Goal: Information Seeking & Learning: Check status

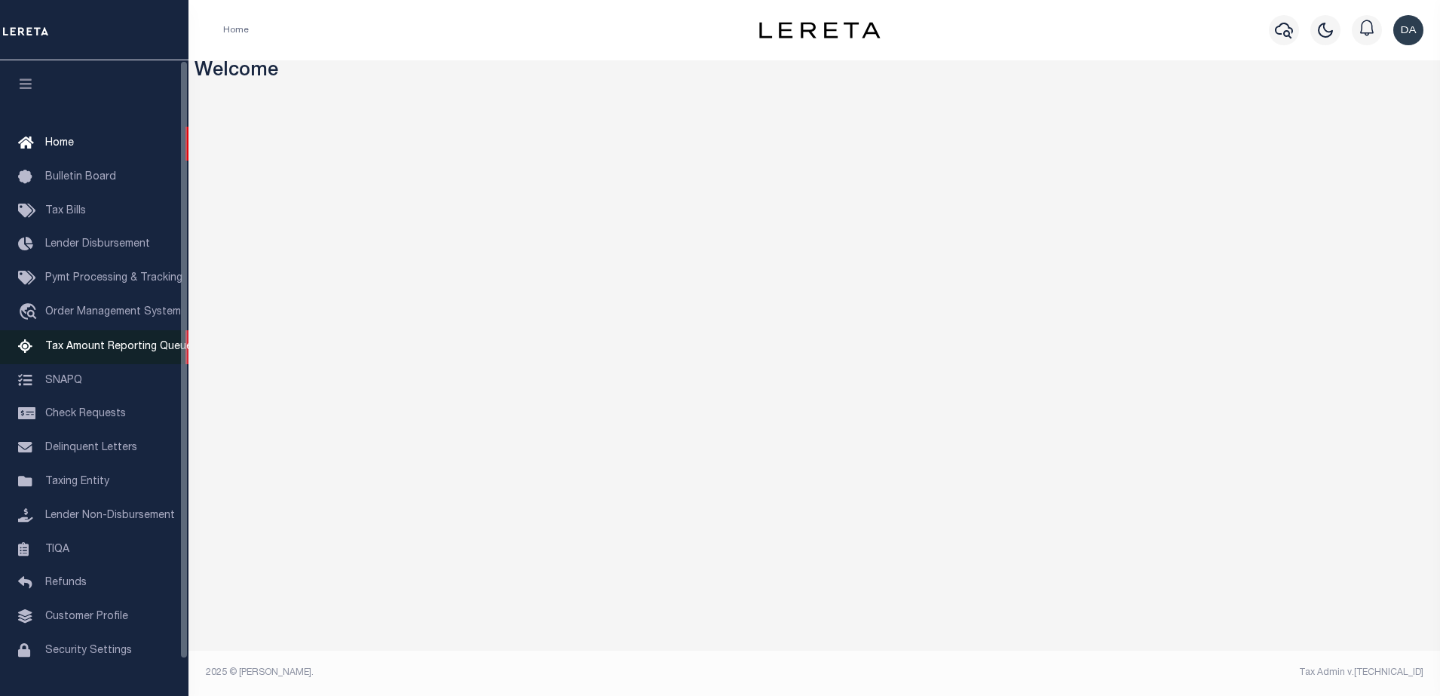
click at [70, 351] on span "Tax Amount Reporting Queue" at bounding box center [118, 347] width 147 height 11
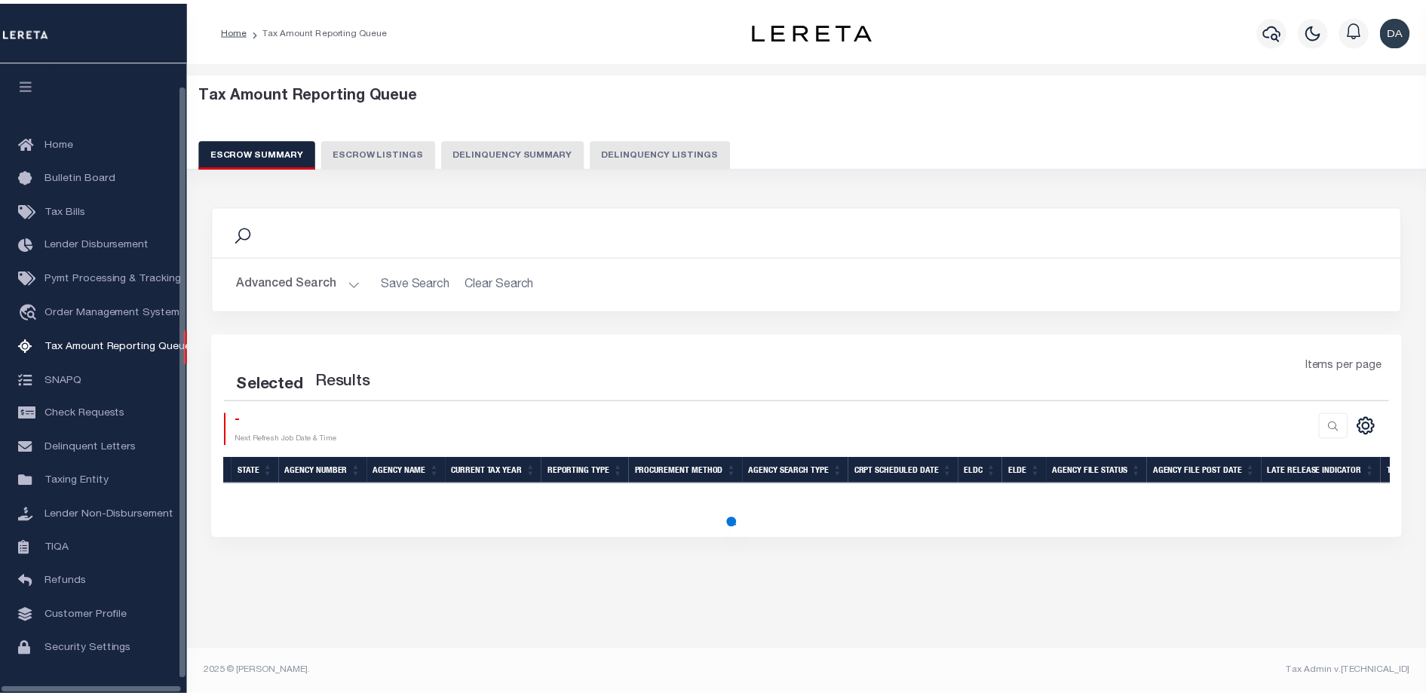
scroll to position [38, 0]
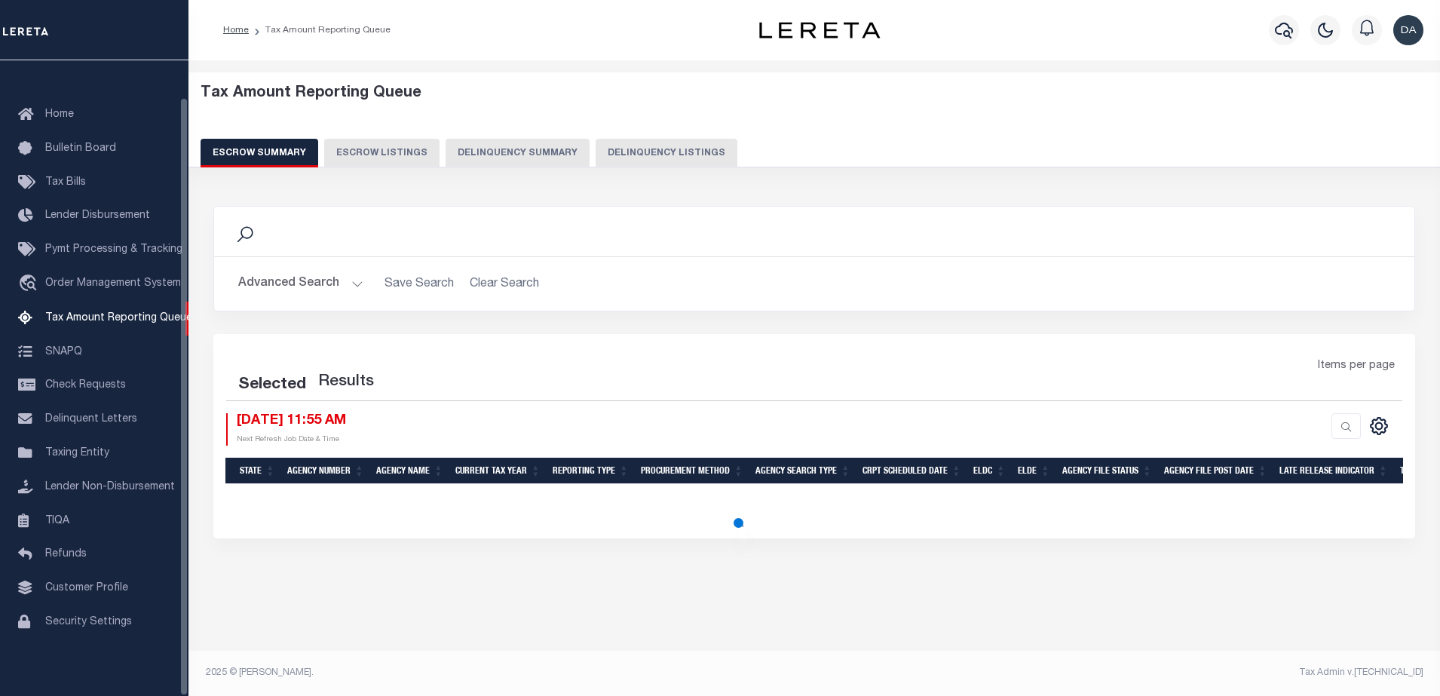
select select "100"
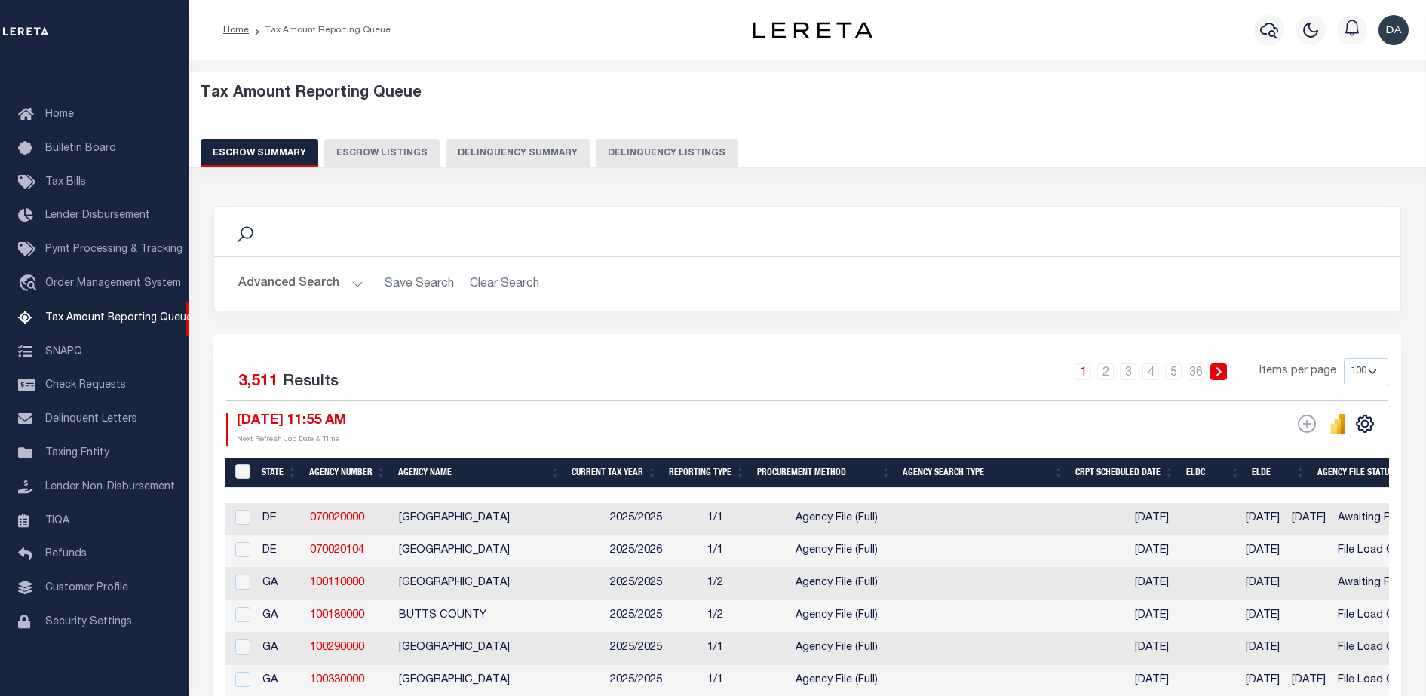
click at [537, 141] on button "Delinquency Summary" at bounding box center [518, 153] width 144 height 29
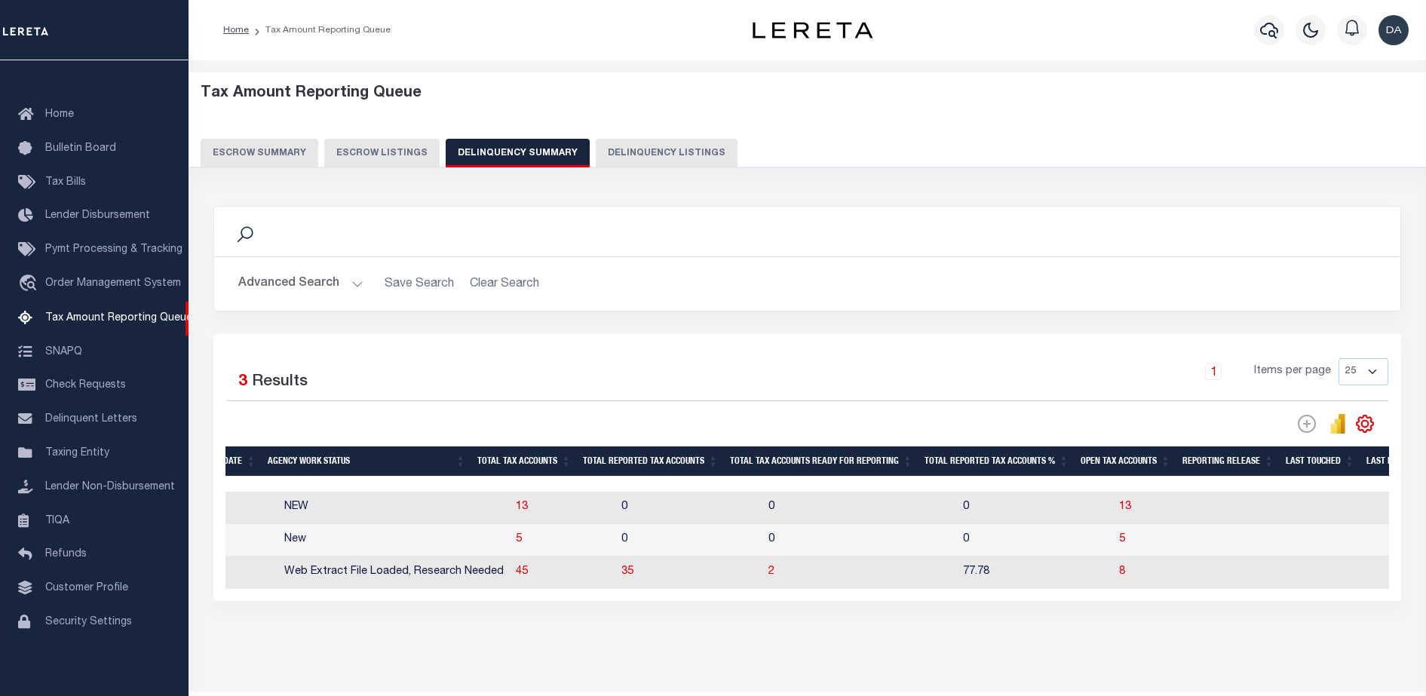
scroll to position [0, 1328]
click at [503, 576] on td "45" at bounding box center [556, 572] width 106 height 32
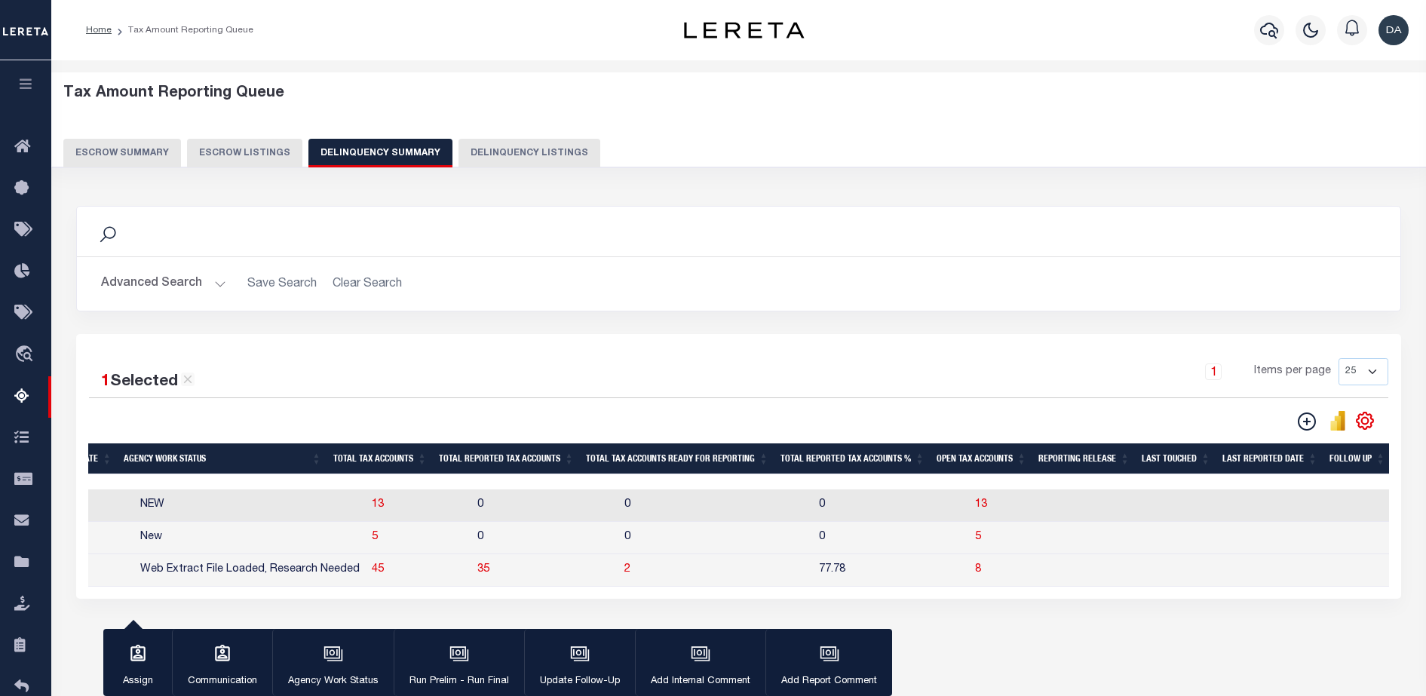
click at [411, 560] on td "45" at bounding box center [419, 570] width 106 height 32
checkbox input "false"
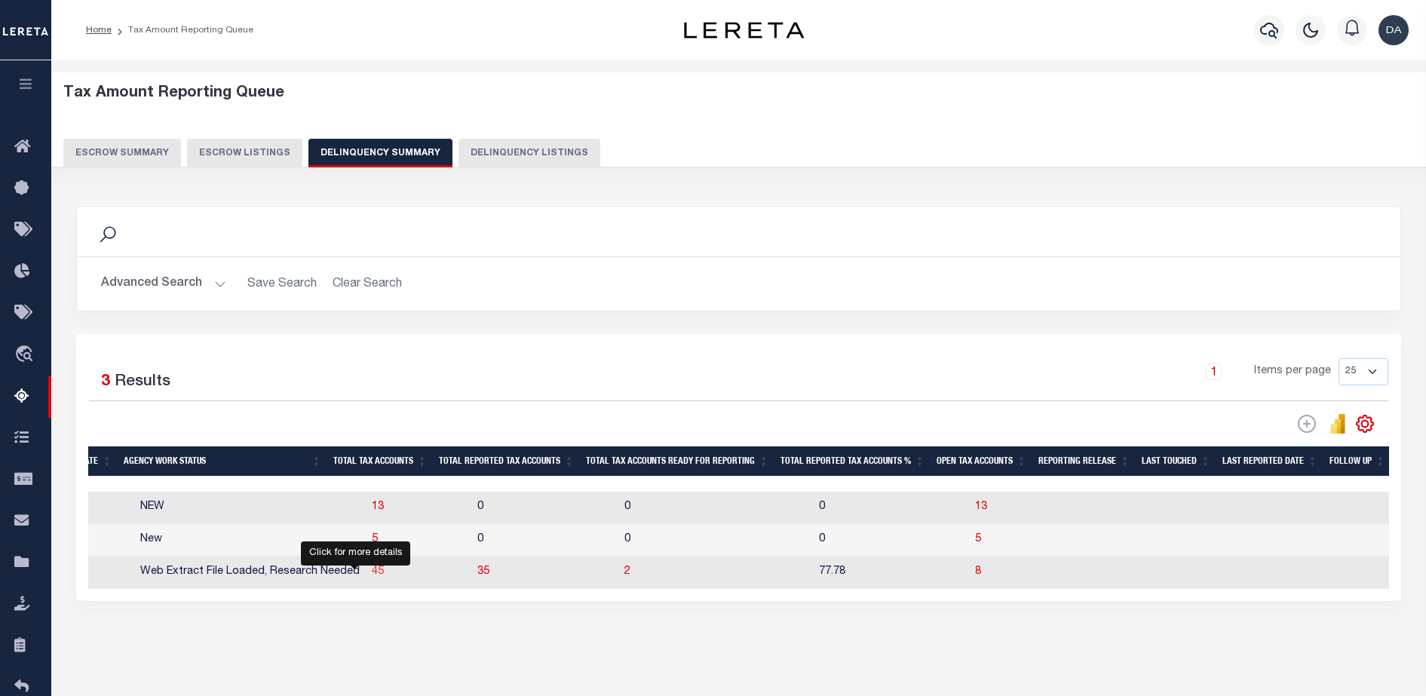
click at [372, 577] on span "45" at bounding box center [378, 571] width 12 height 11
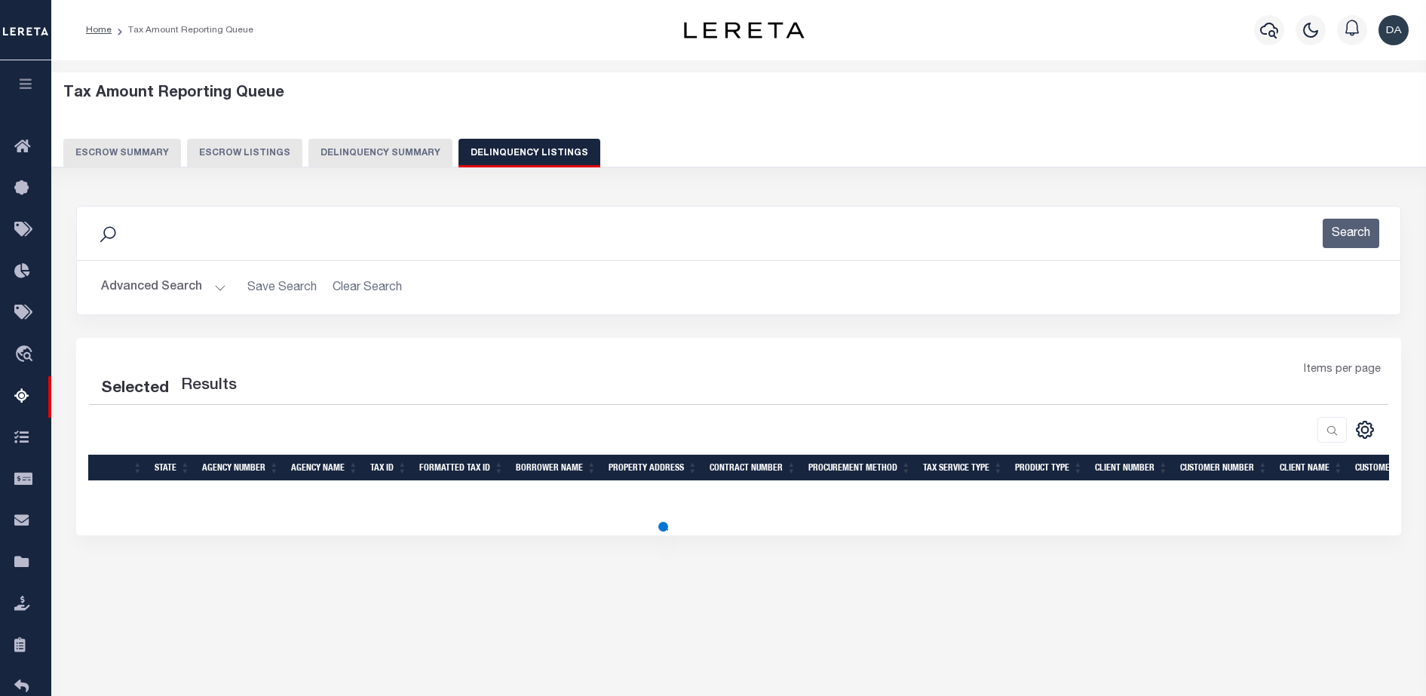
select select "100"
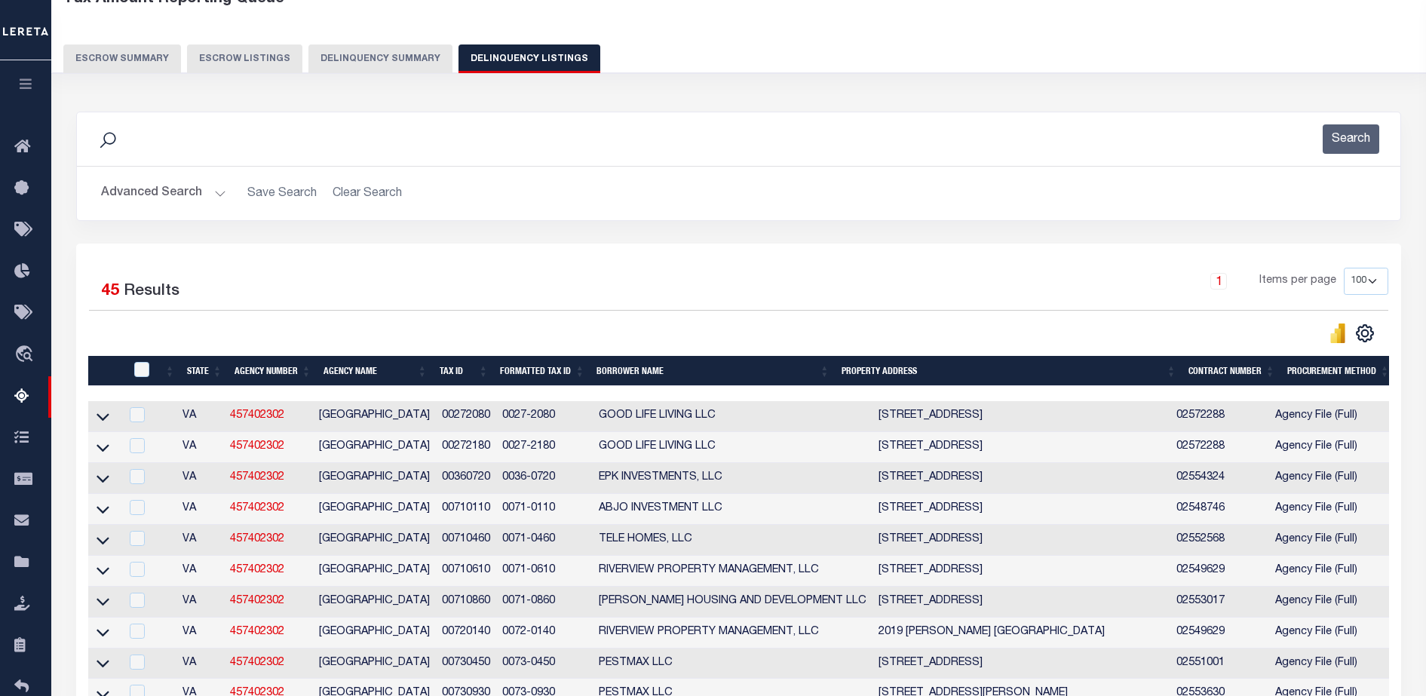
scroll to position [0, 0]
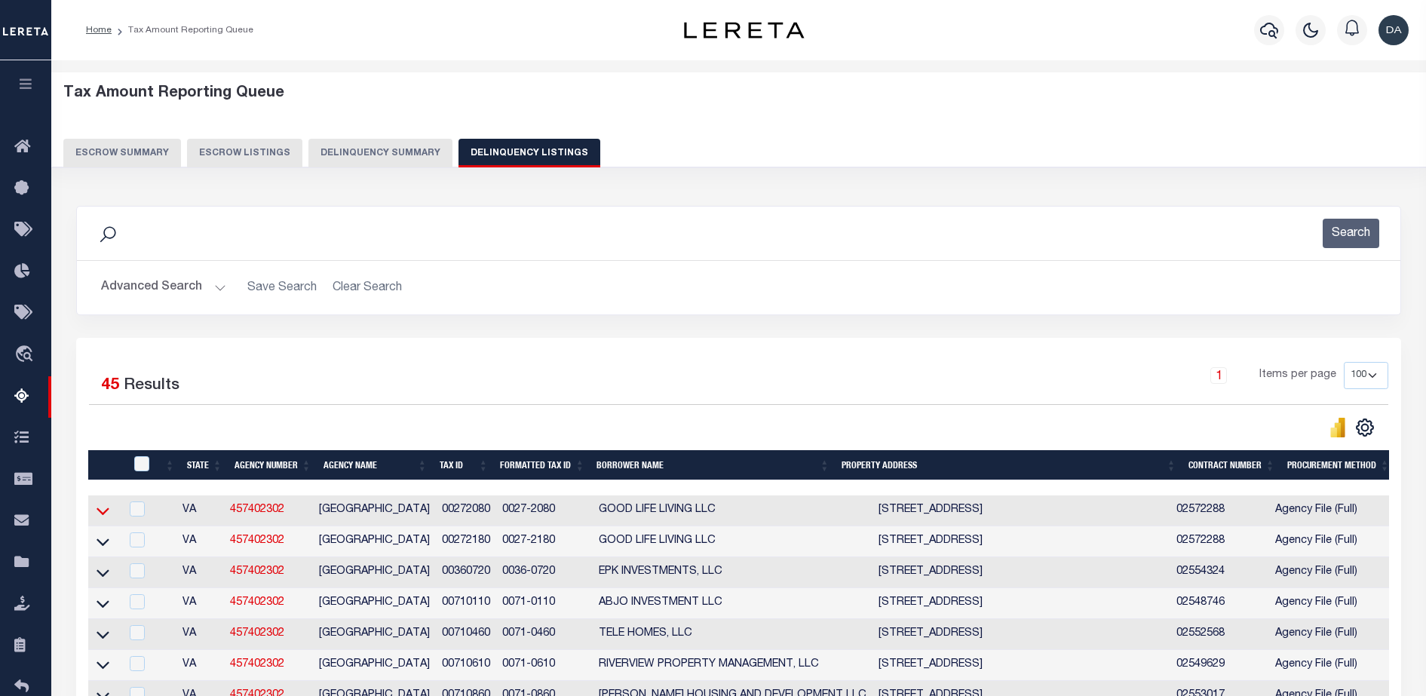
click at [100, 516] on icon at bounding box center [103, 511] width 13 height 16
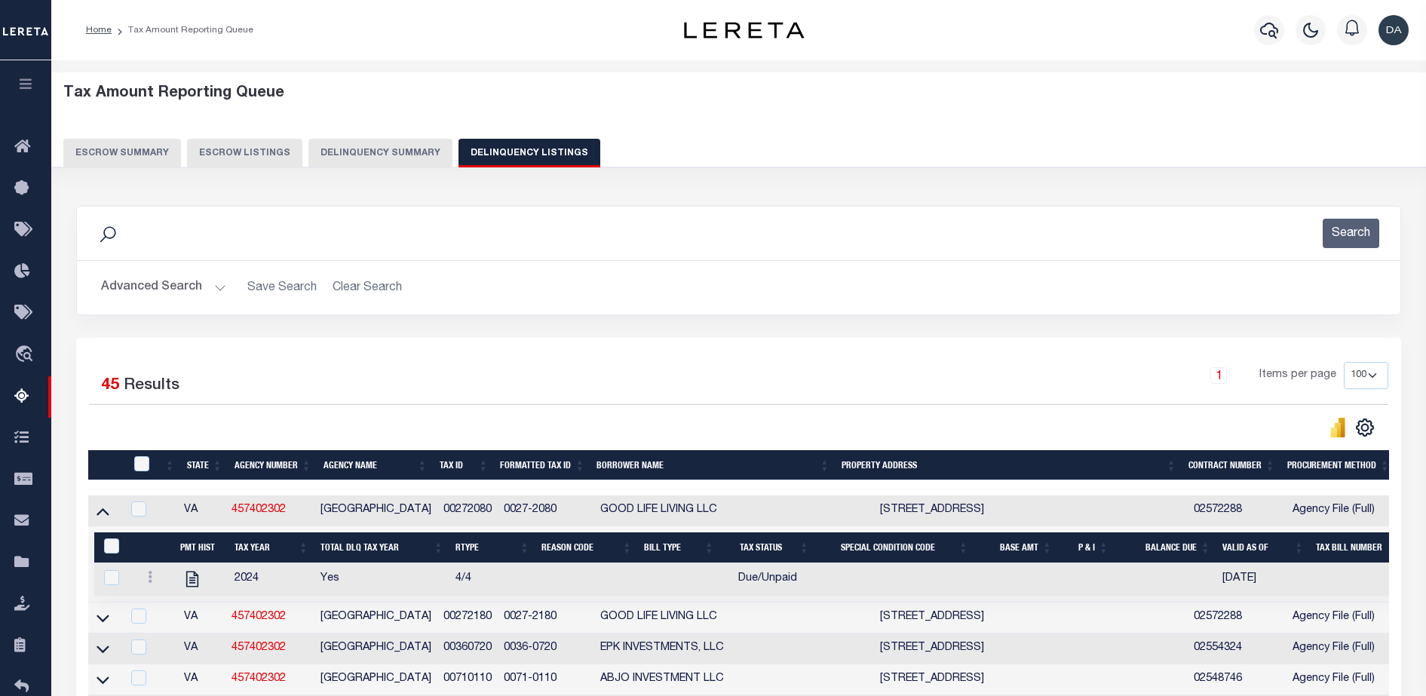
click at [146, 296] on button "Advanced Search" at bounding box center [163, 287] width 125 height 29
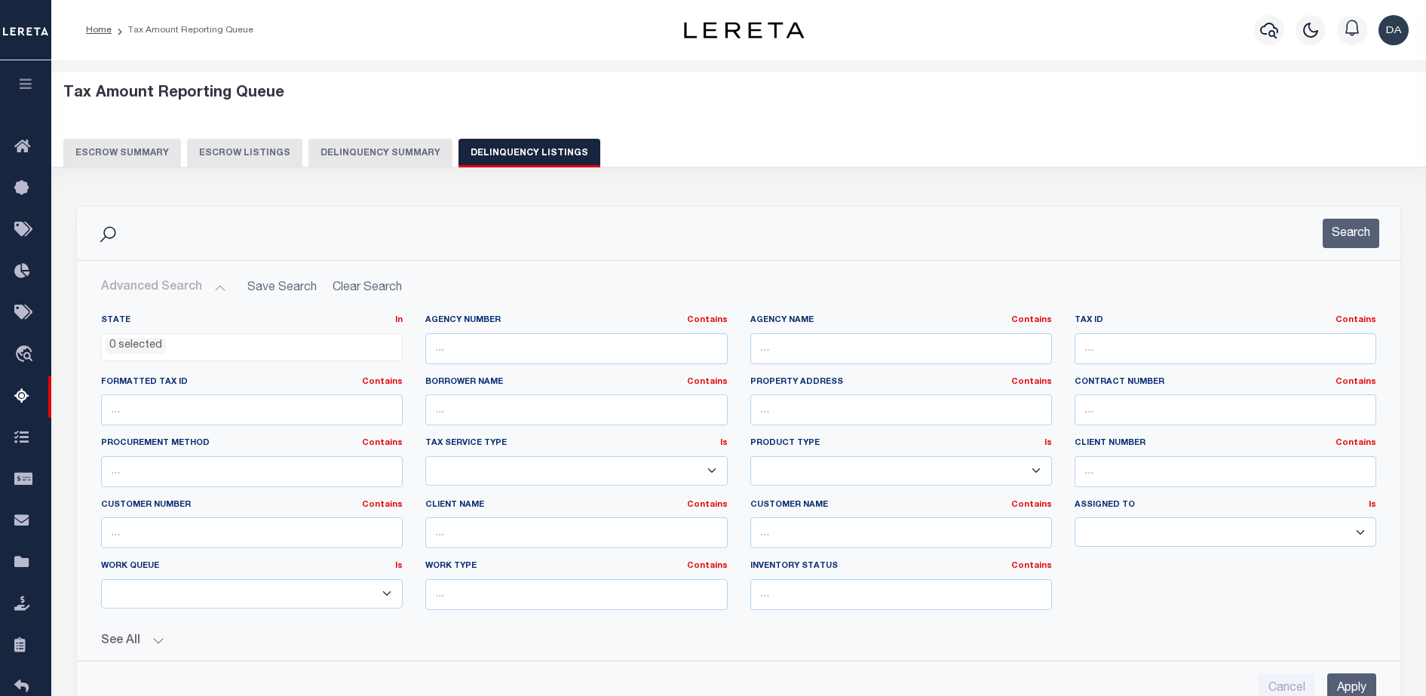
click at [323, 597] on select "--ALL-- Delinquent Escrow" at bounding box center [252, 593] width 302 height 29
click at [588, 587] on input "text" at bounding box center [576, 594] width 302 height 31
click at [504, 593] on input "text" at bounding box center [576, 594] width 302 height 31
click at [350, 149] on button "Delinquency Summary" at bounding box center [380, 153] width 144 height 29
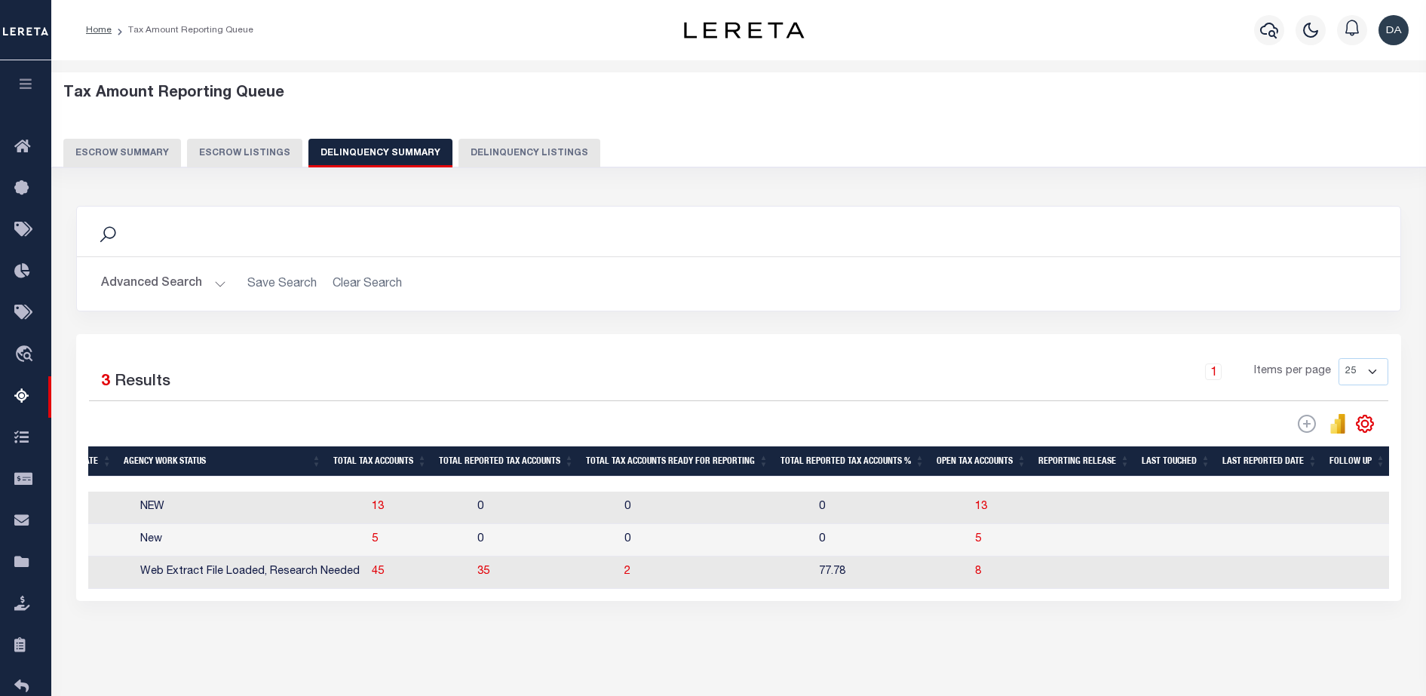
click at [193, 283] on button "Advanced Search" at bounding box center [163, 283] width 125 height 29
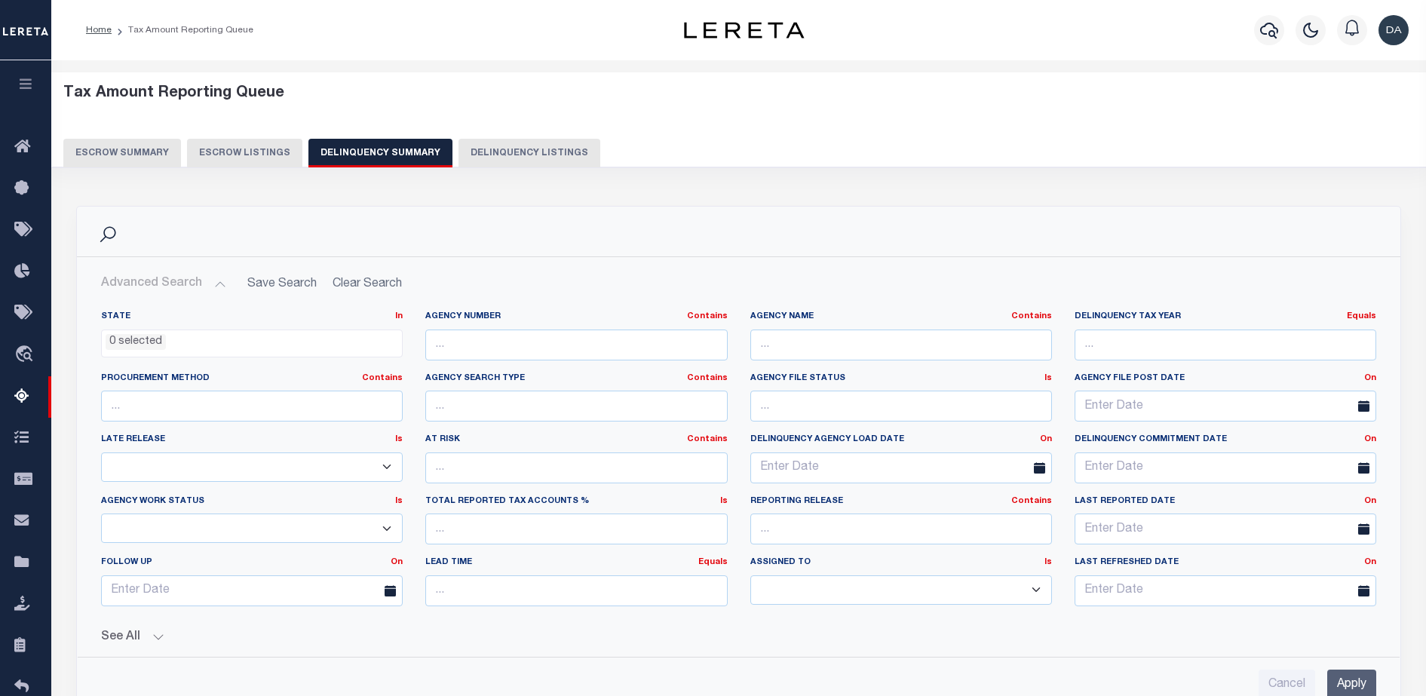
click at [151, 636] on button "See All" at bounding box center [738, 637] width 1275 height 14
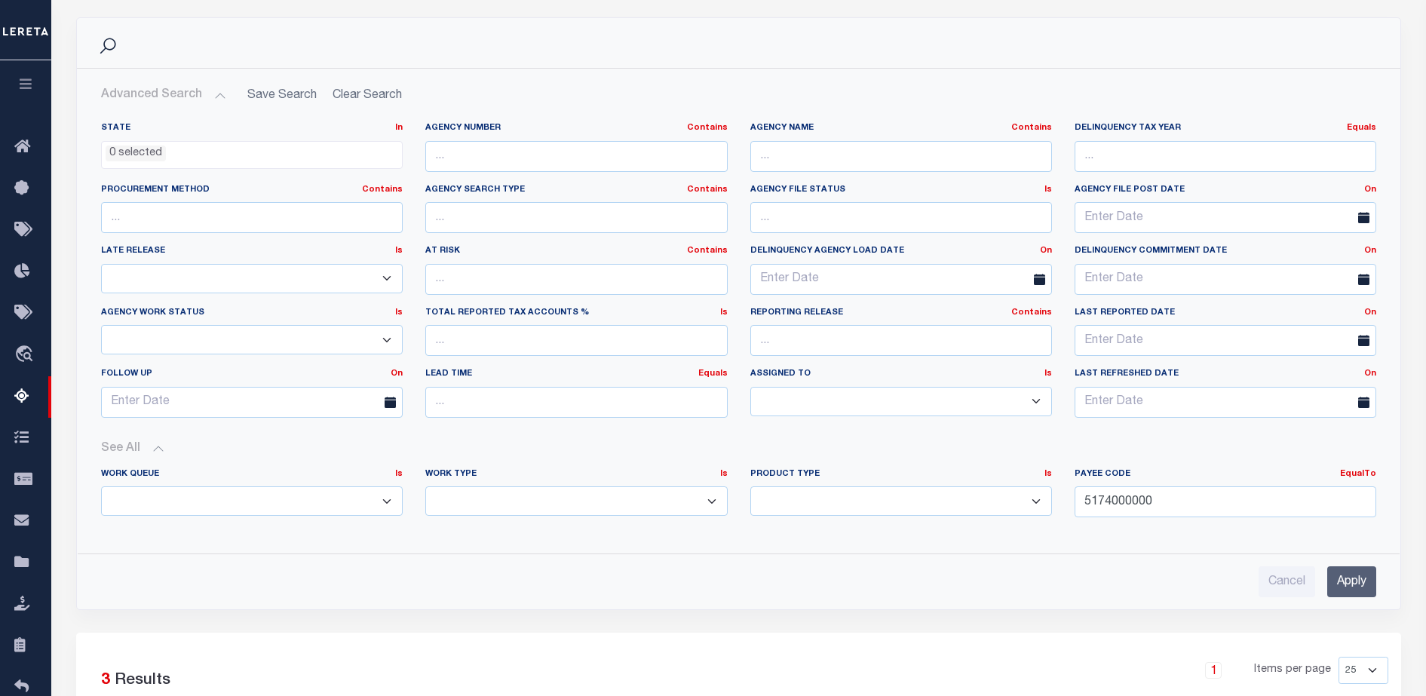
click at [467, 476] on label "Work Type Is Is Contains" at bounding box center [576, 474] width 302 height 13
click at [489, 507] on select "Annual Delinquency Back Search Payment Status Check DTRACK" at bounding box center [576, 500] width 302 height 29
select select "AnnualDelinquency"
click at [425, 486] on select "Annual Delinquency Back Search Payment Status Check DTRACK" at bounding box center [576, 500] width 302 height 29
click at [1348, 585] on input "Apply" at bounding box center [1351, 581] width 49 height 31
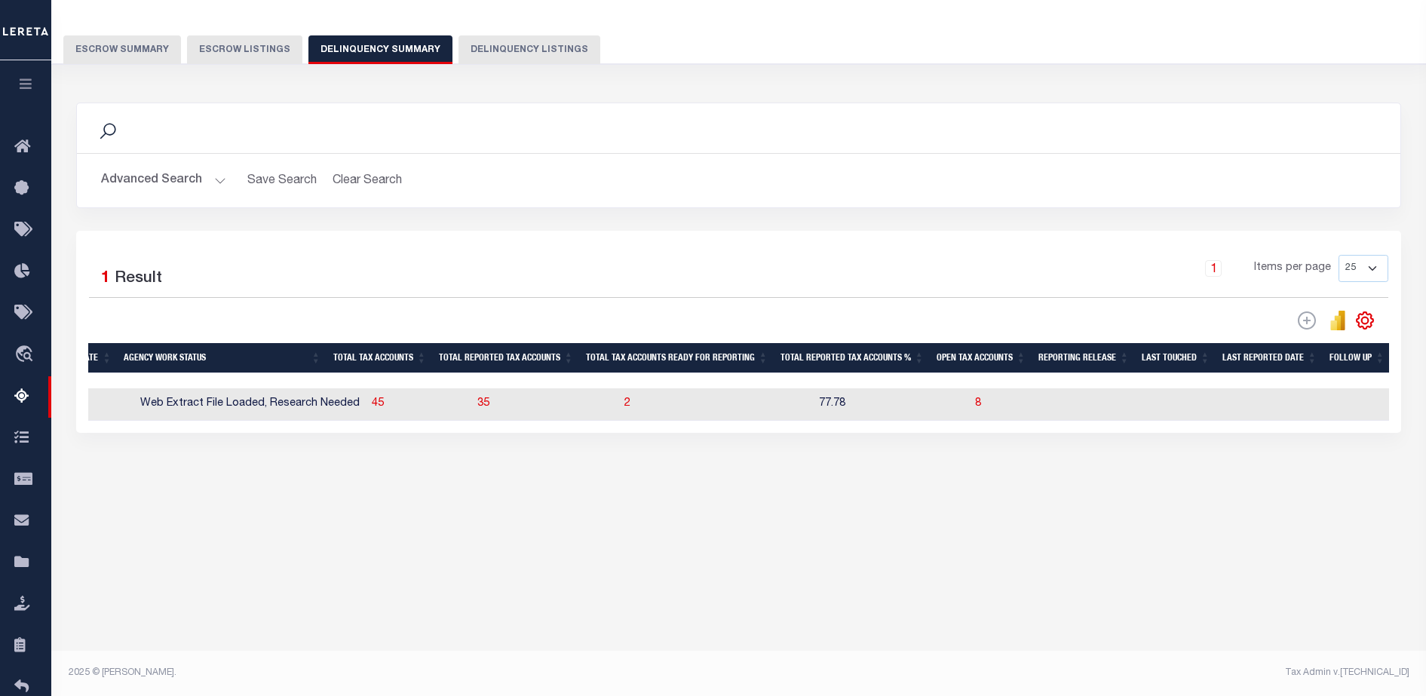
scroll to position [103, 0]
click at [372, 406] on span "45" at bounding box center [378, 403] width 12 height 11
select select "100"
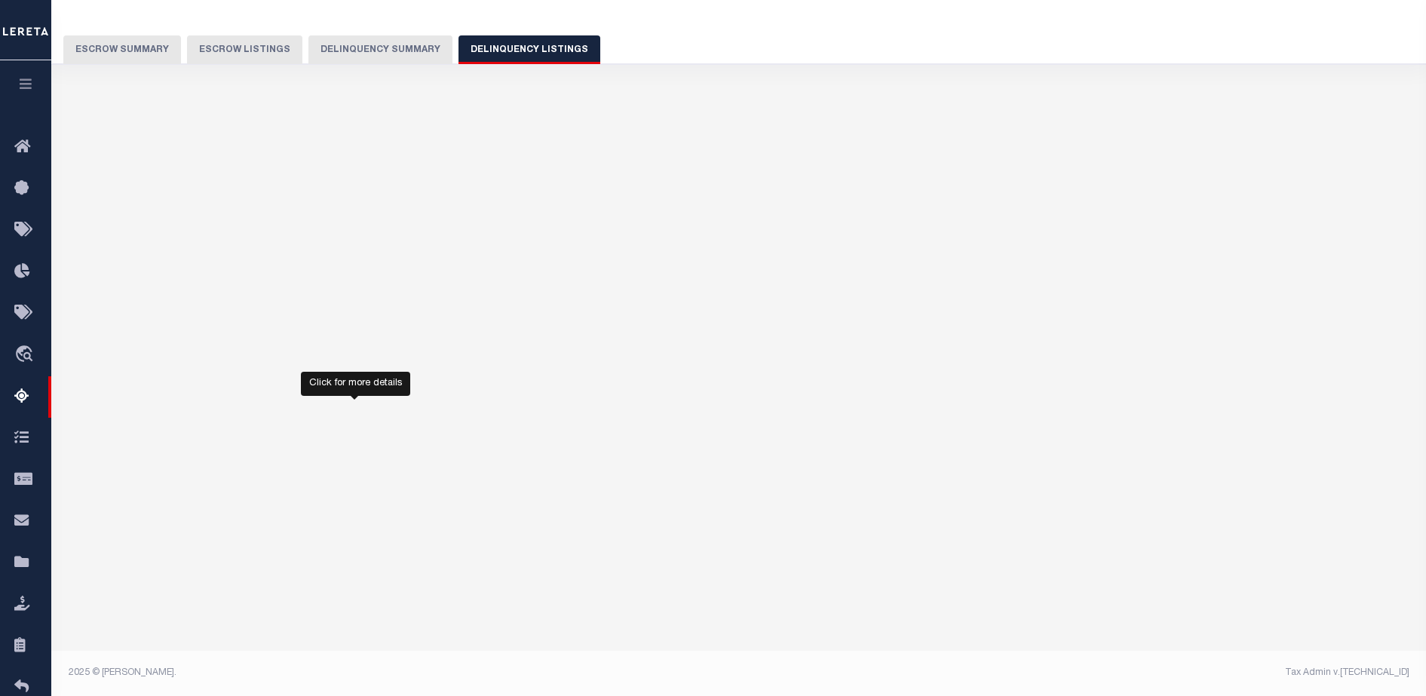
select select "100"
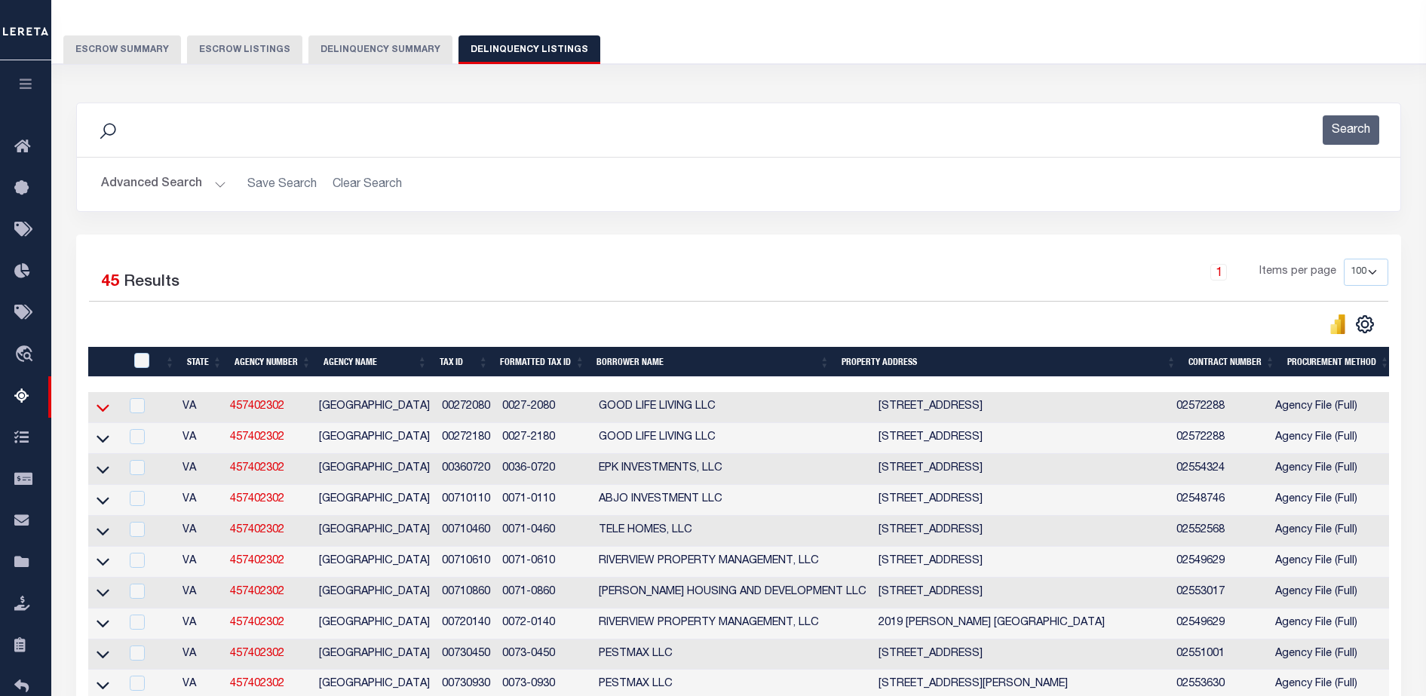
click at [100, 415] on icon at bounding box center [103, 408] width 13 height 16
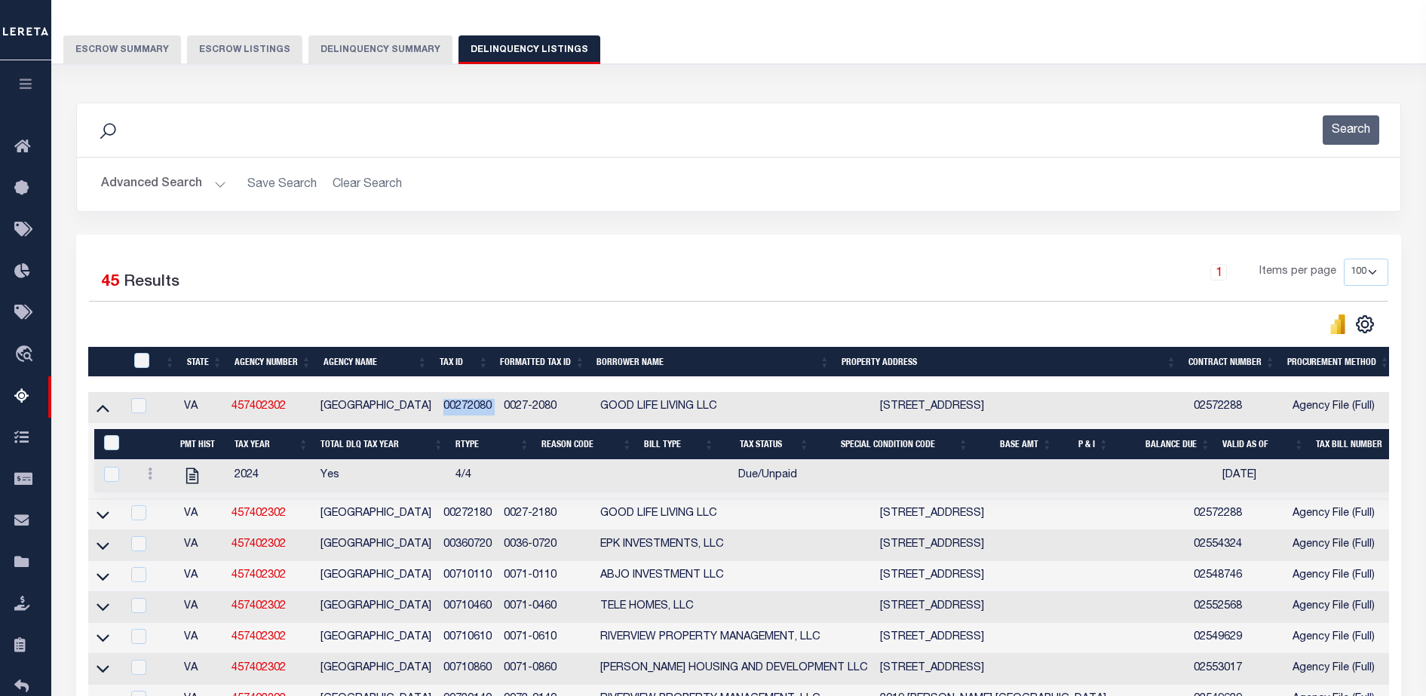
drag, startPoint x: 440, startPoint y: 408, endPoint x: 497, endPoint y: 395, distance: 58.7
click at [497, 395] on tr "VA 457402302 PORTSMOUTH CITY 00272080 0027-2080 GOOD LIFE LIVING LLC 919 GREEN …" at bounding box center [1378, 407] width 2580 height 31
copy td "00272080"
drag, startPoint x: 301, startPoint y: 416, endPoint x: 232, endPoint y: 423, distance: 68.9
click at [232, 423] on td "457402302" at bounding box center [269, 407] width 89 height 31
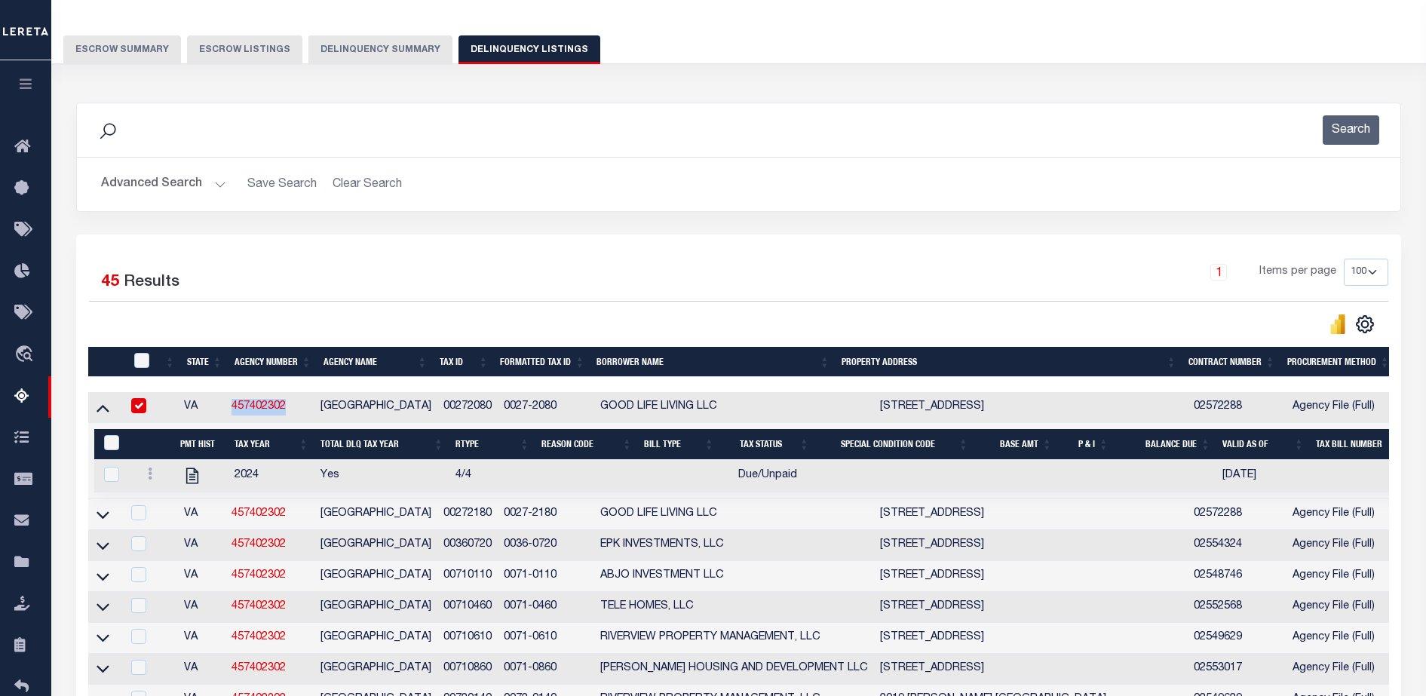
checkbox input "true"
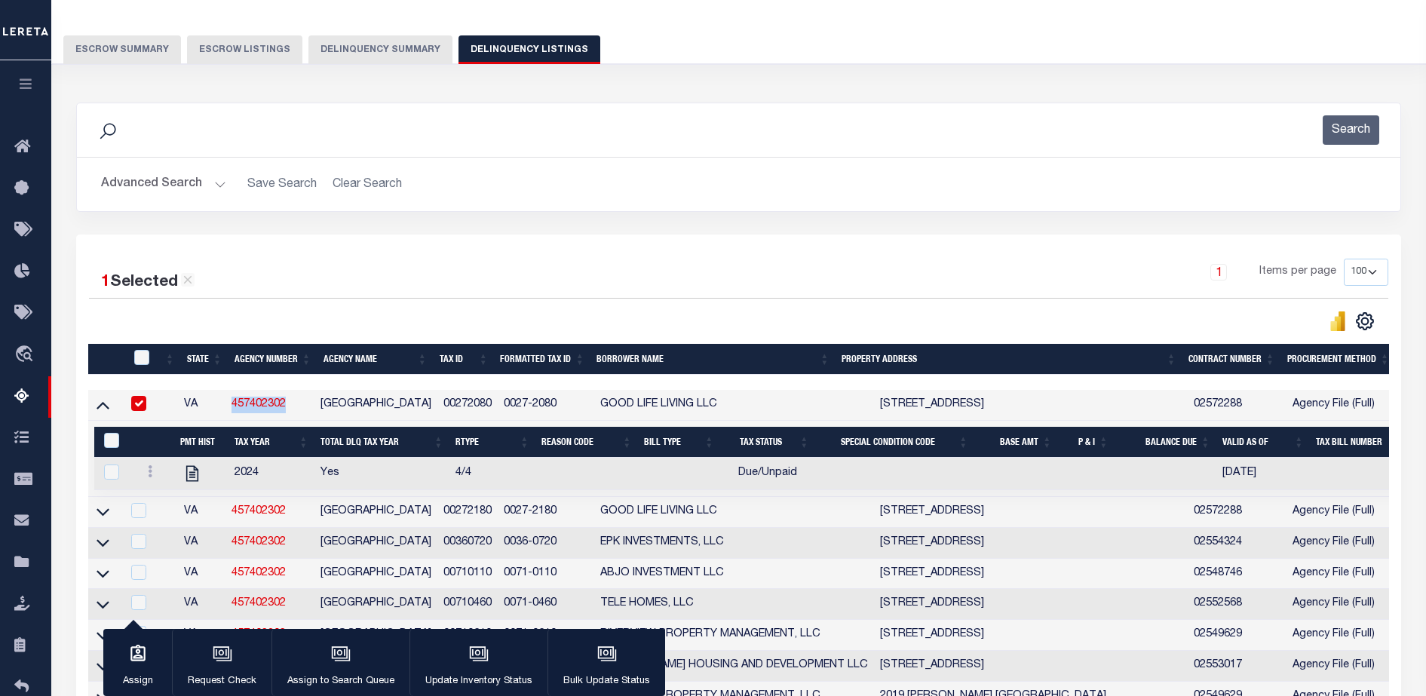
copy link "457402302"
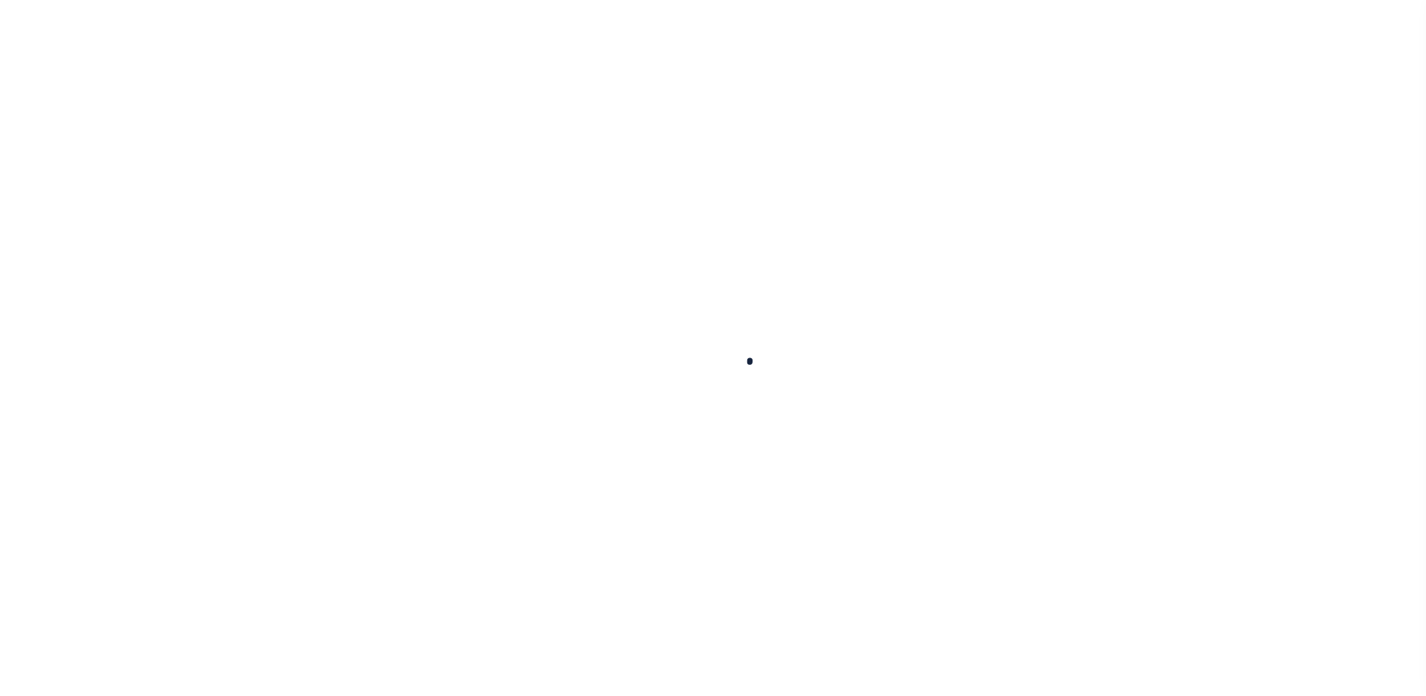
select select
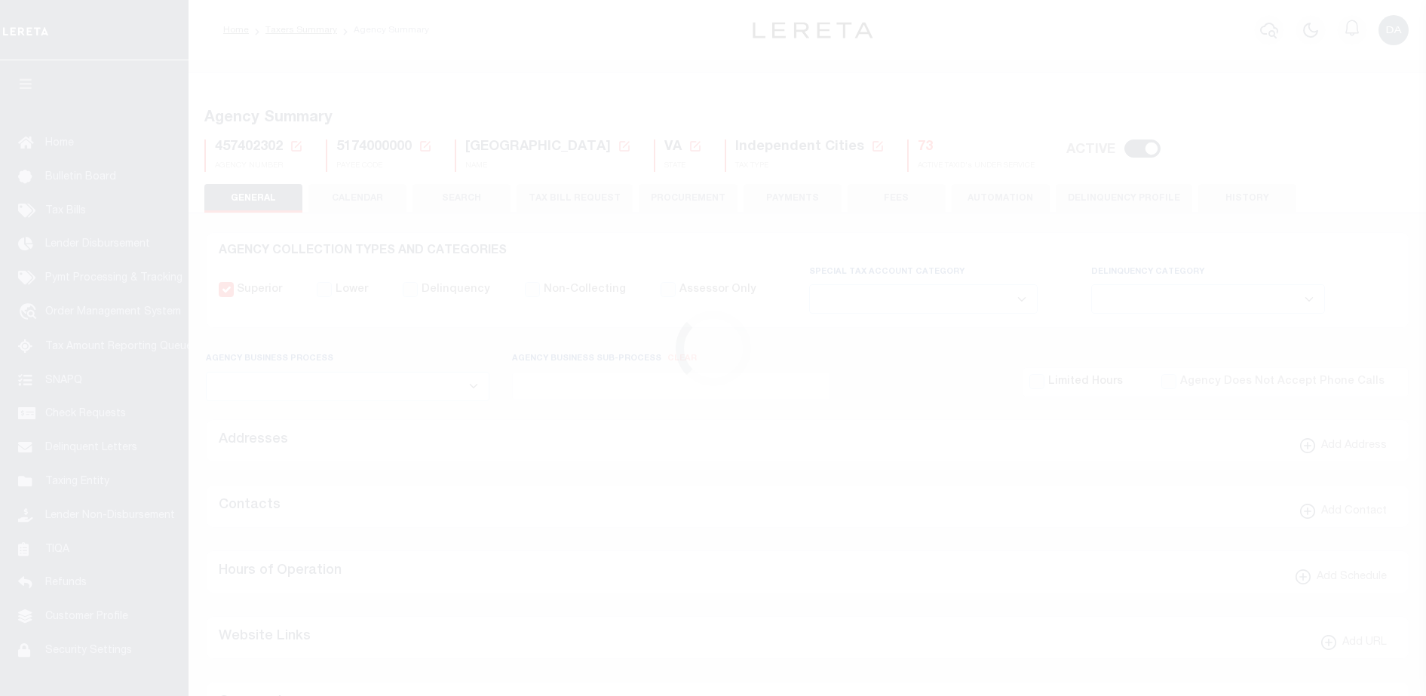
checkbox input "false"
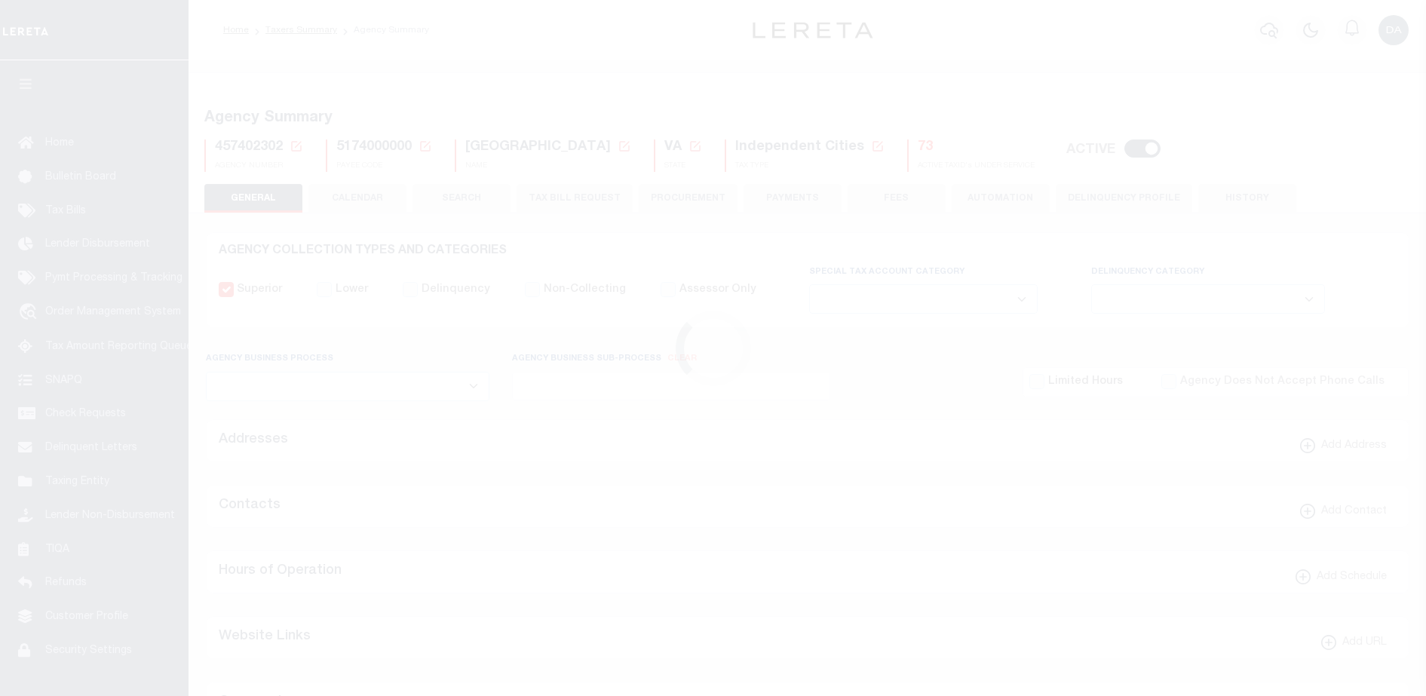
type input "5174000000"
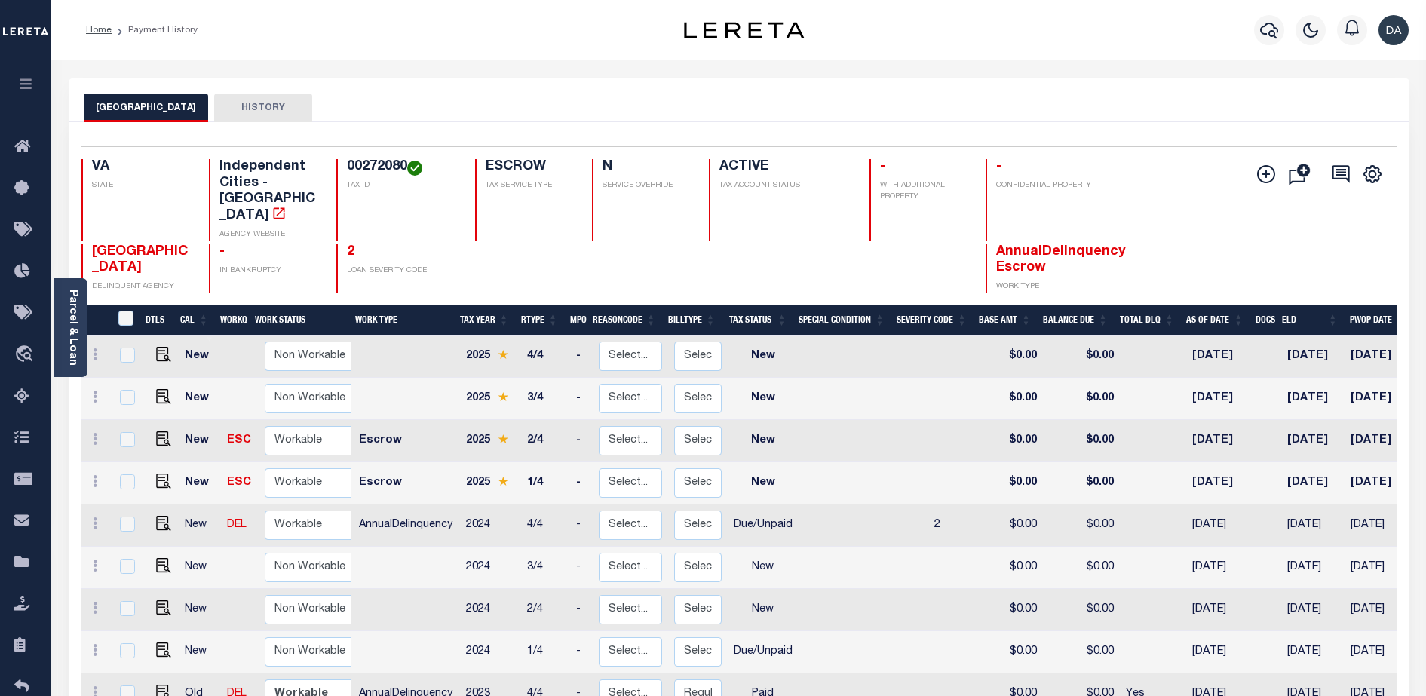
click at [31, 93] on button "button" at bounding box center [25, 85] width 51 height 51
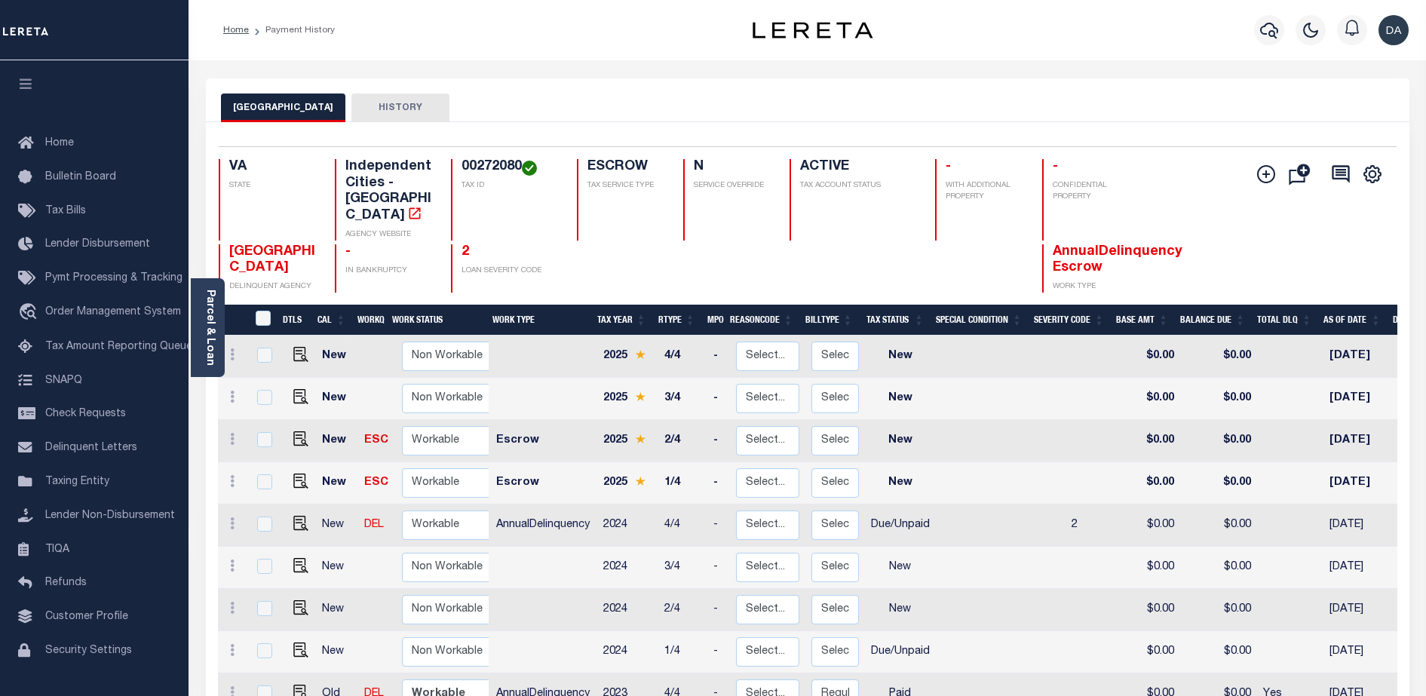
click at [31, 93] on button "button" at bounding box center [25, 85] width 51 height 51
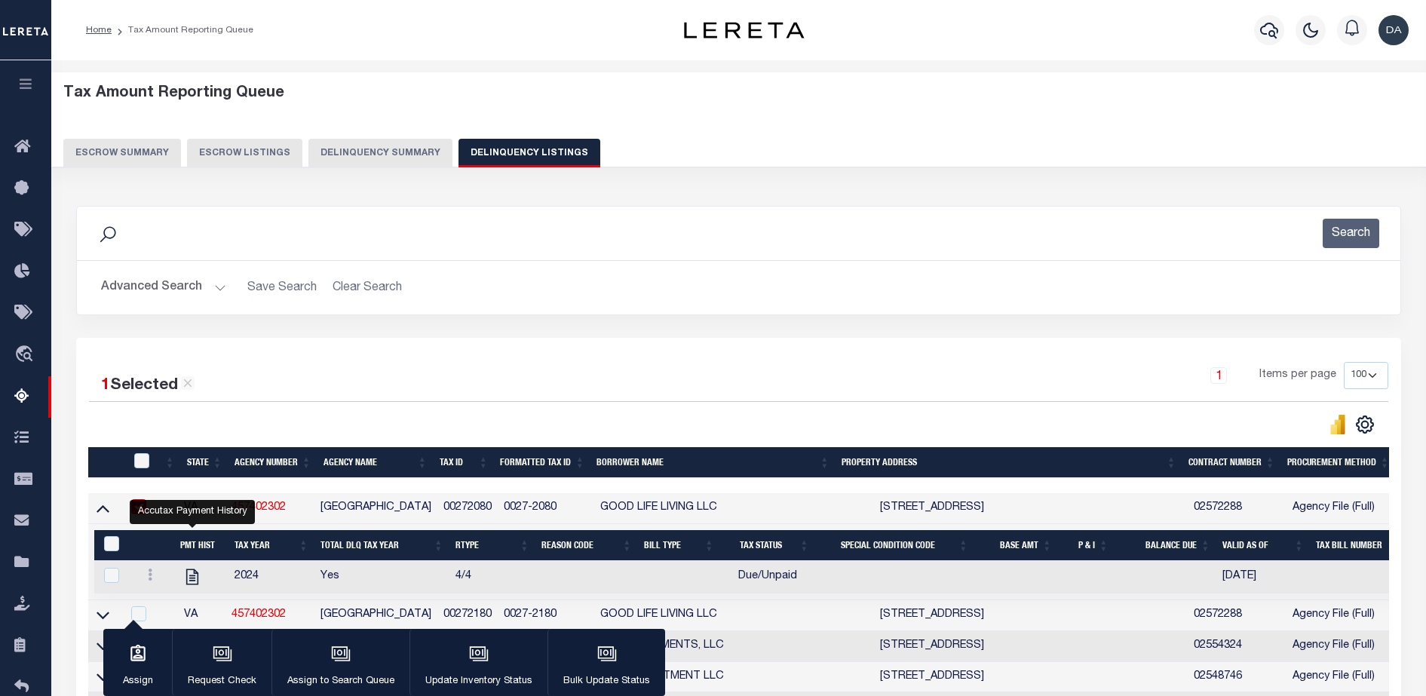
select select "100"
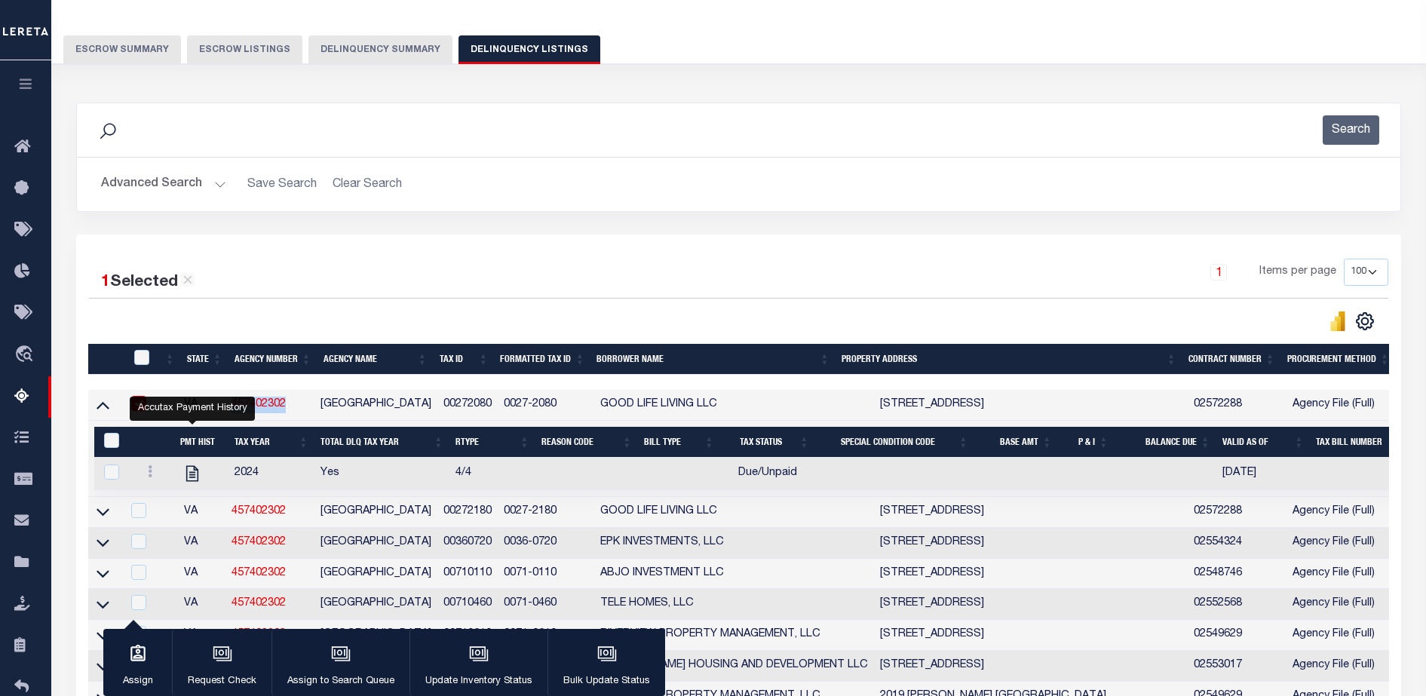
scroll to position [292, 0]
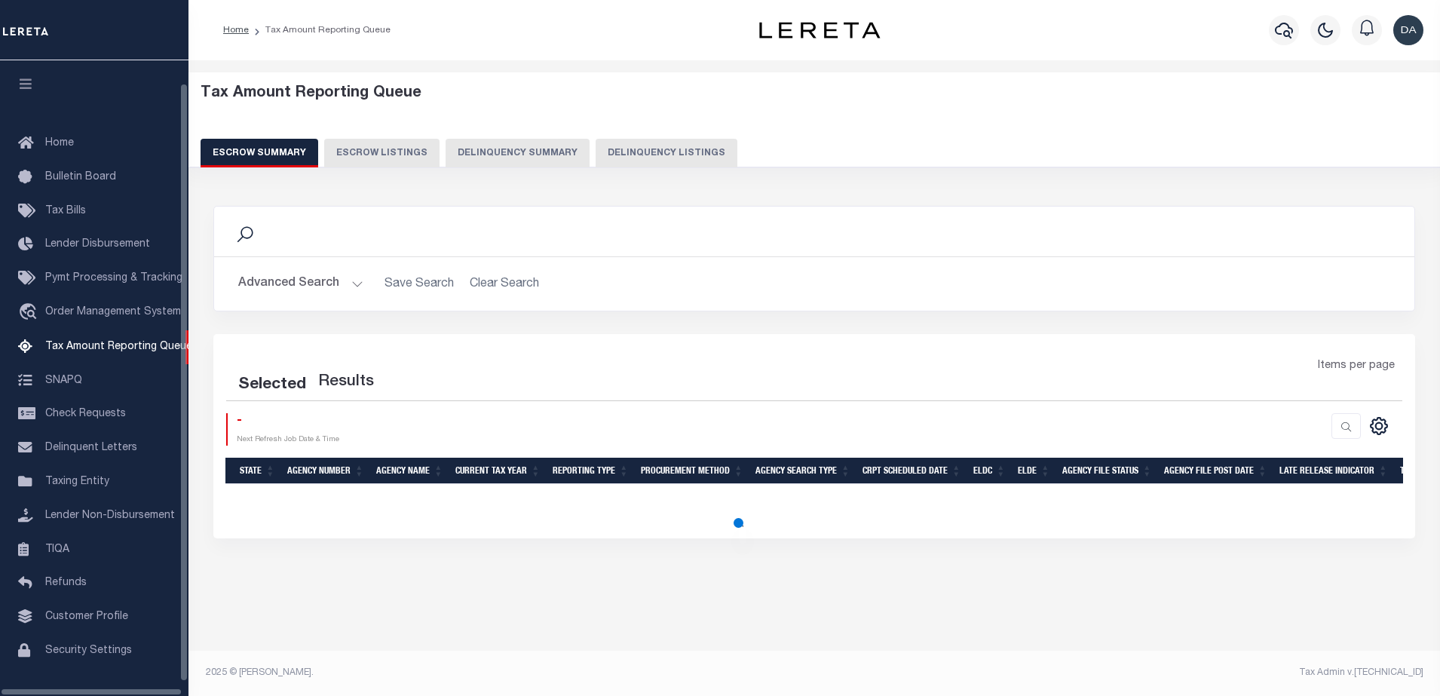
select select "100"
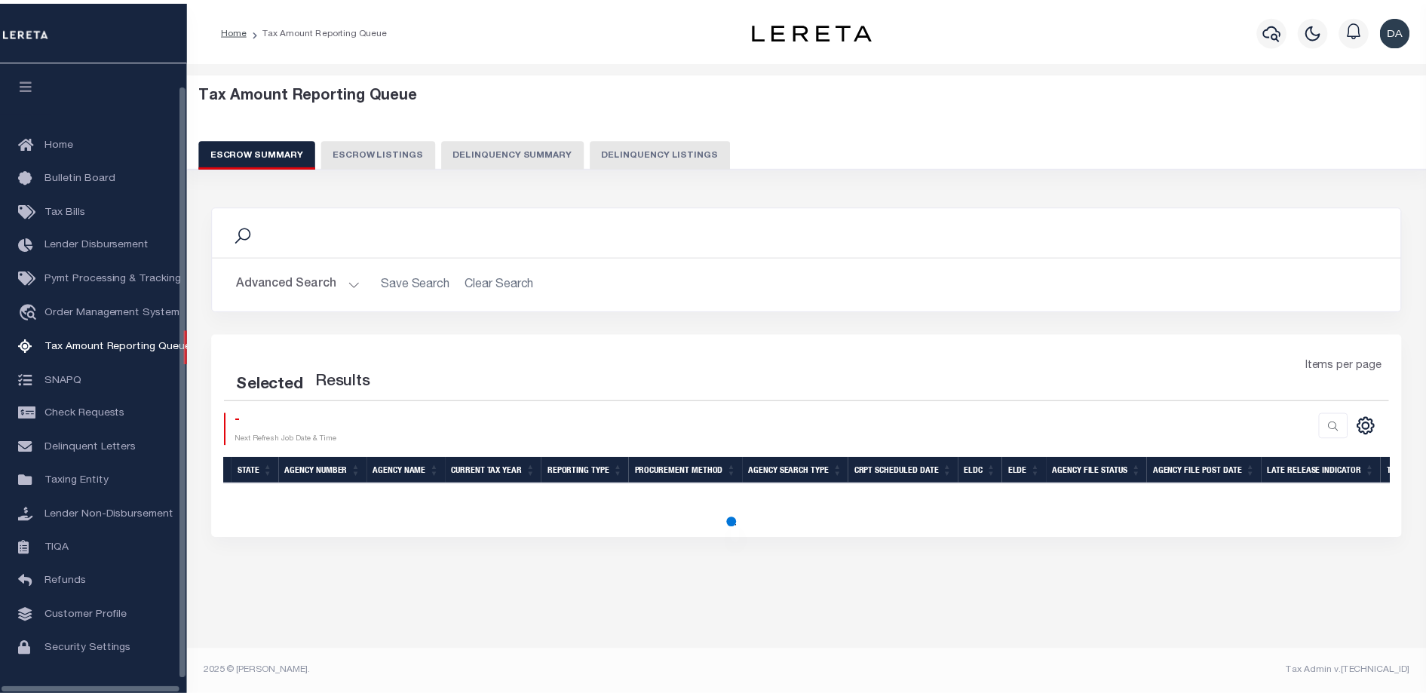
scroll to position [38, 0]
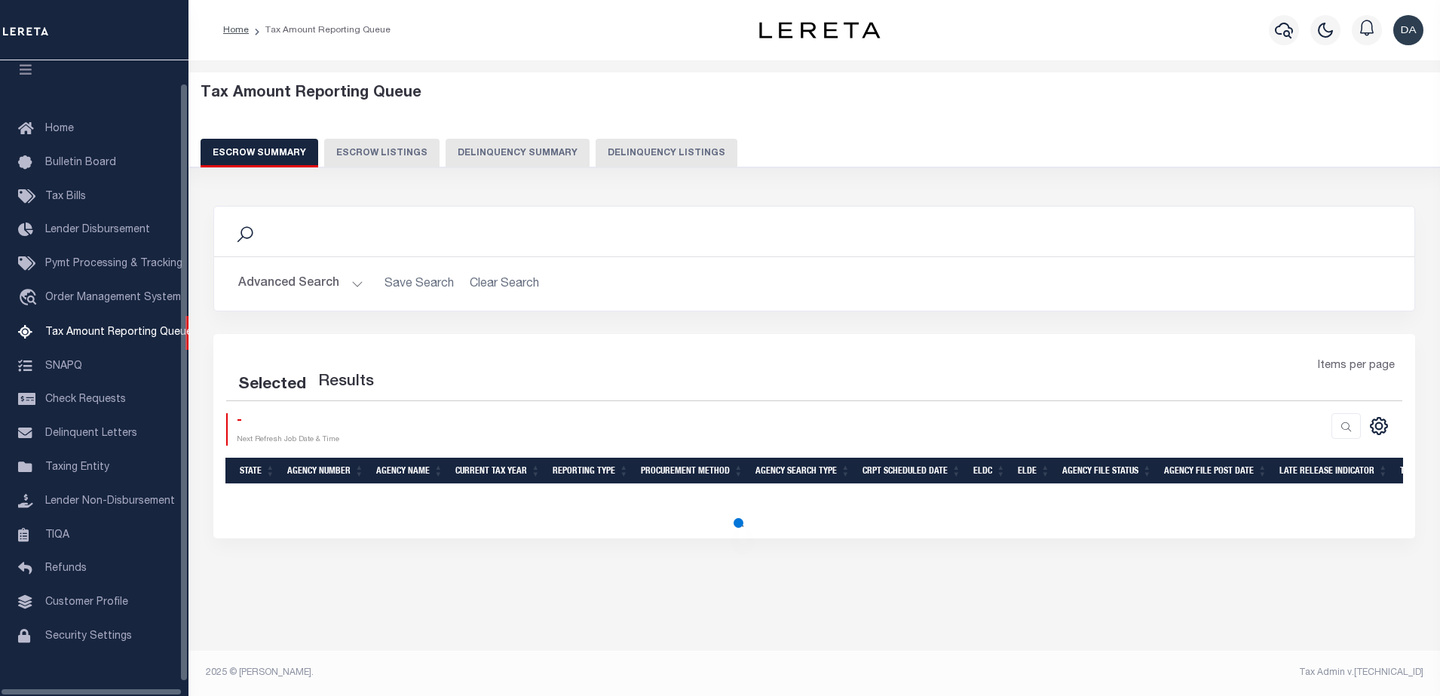
select select "100"
